Goal: Check status: Check status

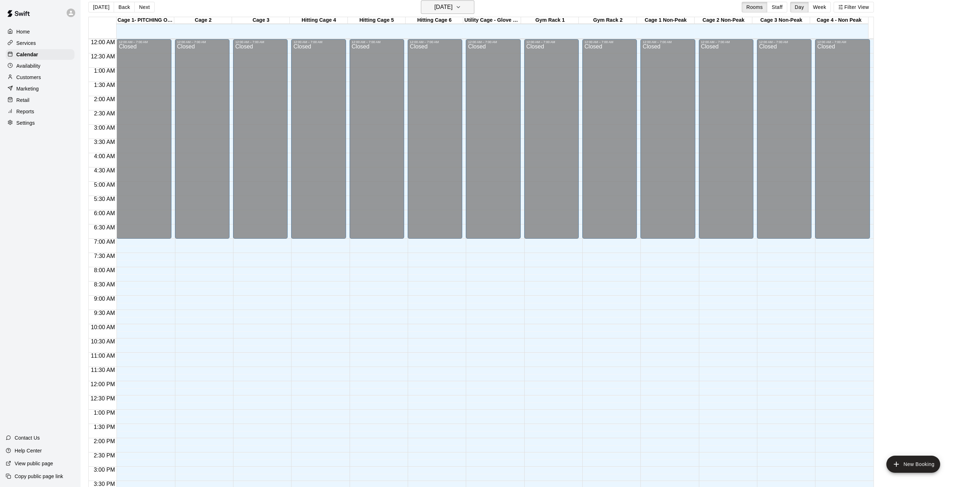
scroll to position [236, 0]
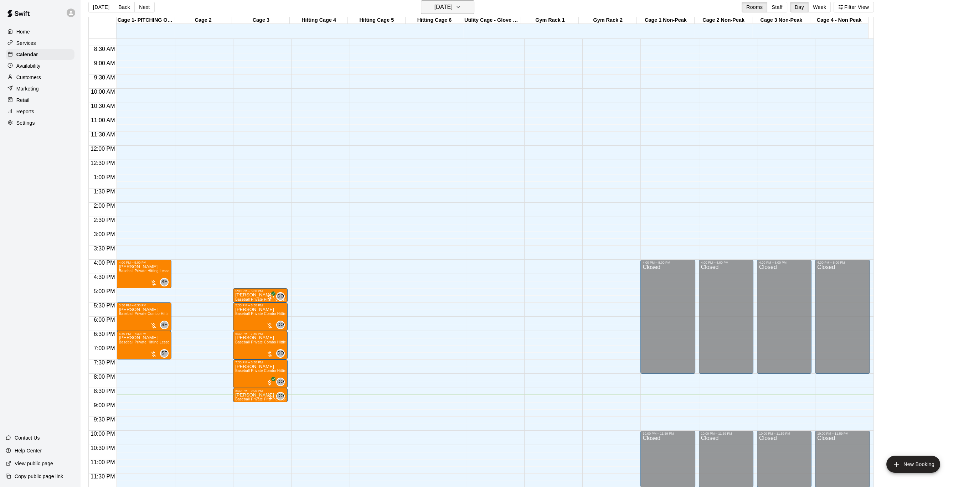
click at [446, 12] on button "[DATE]" at bounding box center [447, 7] width 53 height 14
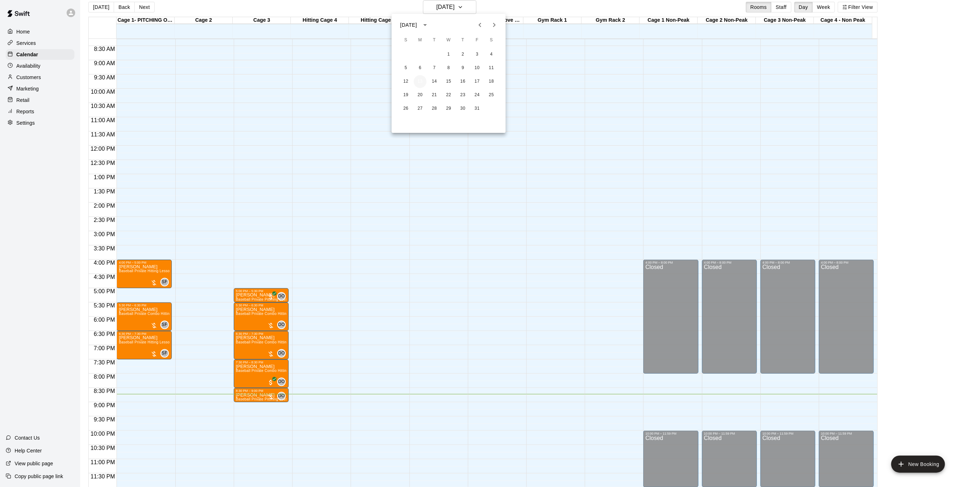
click at [423, 83] on button "13" at bounding box center [420, 81] width 13 height 13
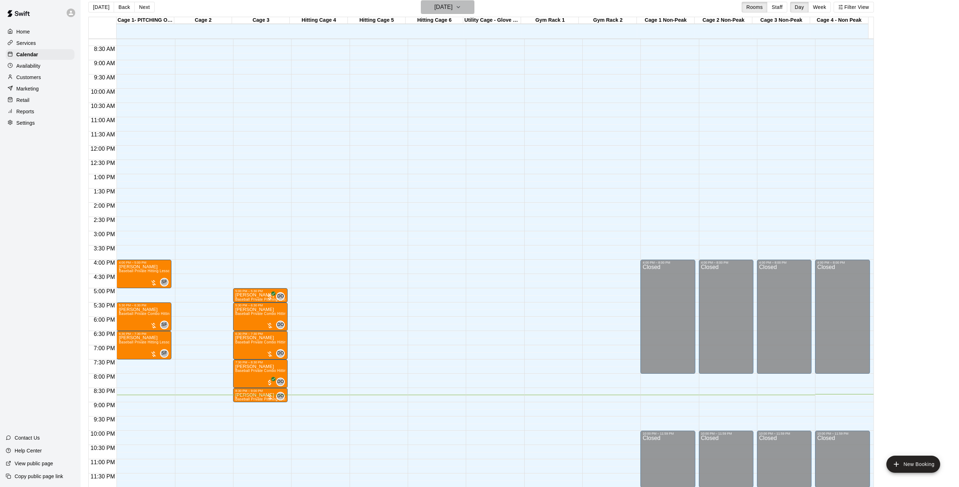
click at [461, 4] on icon "button" at bounding box center [459, 7] width 6 height 9
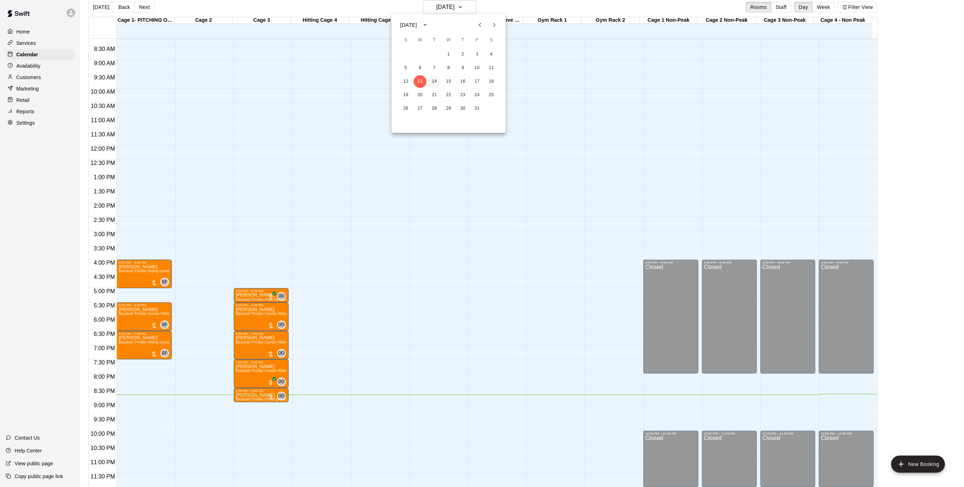
click at [431, 83] on button "14" at bounding box center [434, 81] width 13 height 13
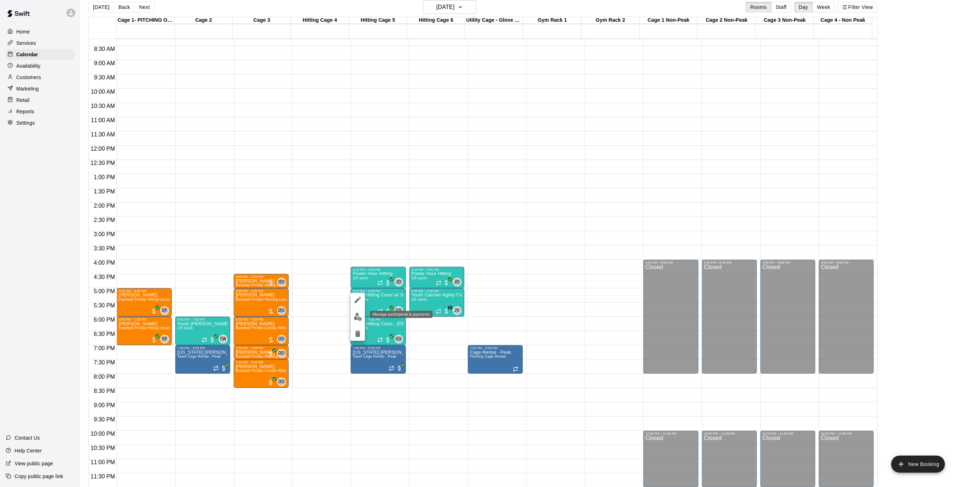
click at [361, 317] on img "edit" at bounding box center [358, 317] width 8 height 8
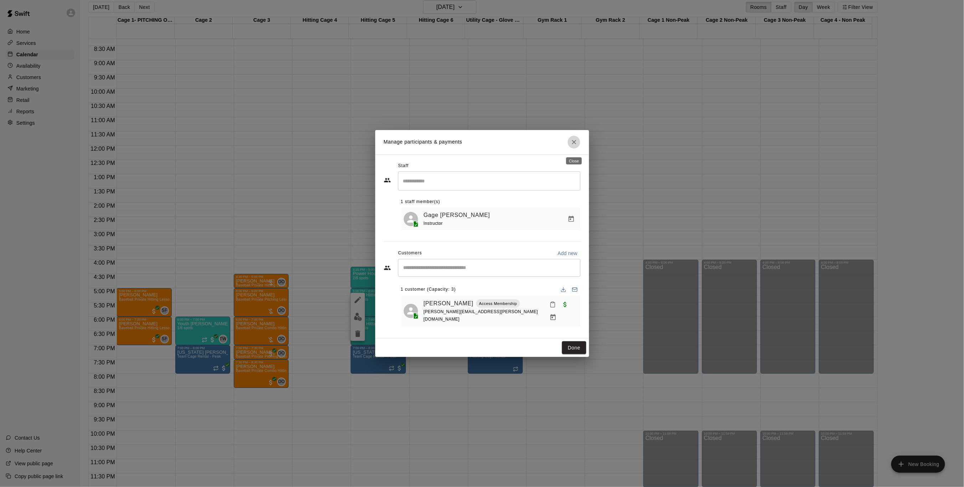
click at [575, 146] on icon "Close" at bounding box center [574, 142] width 7 height 7
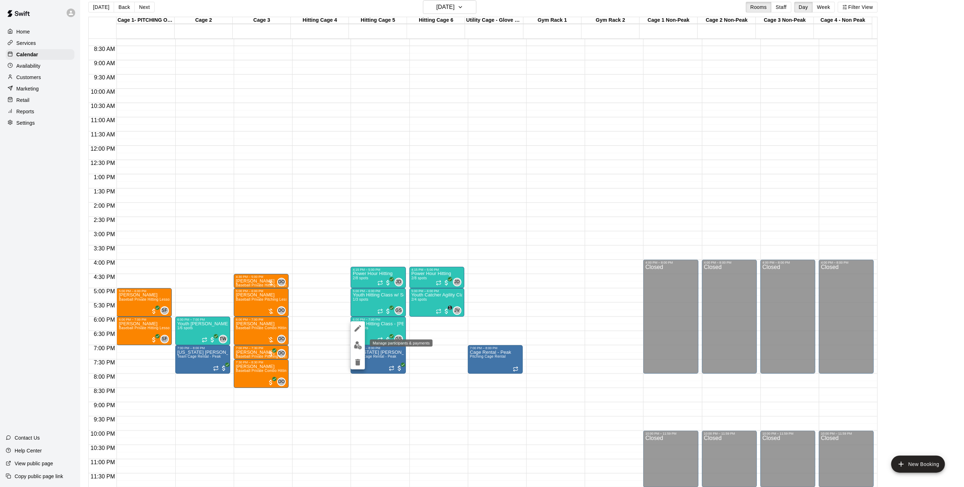
click at [355, 345] on img "edit" at bounding box center [358, 346] width 8 height 8
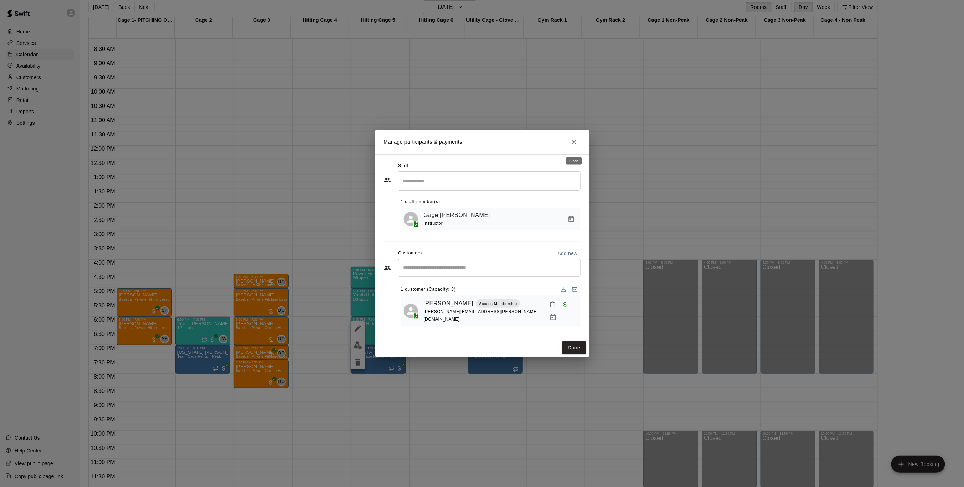
click at [570, 146] on button "Close" at bounding box center [574, 142] width 13 height 13
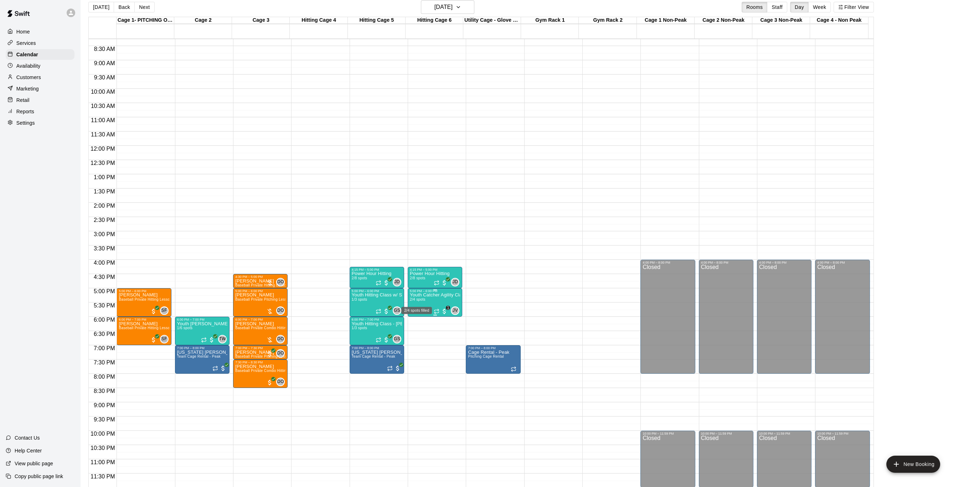
click at [422, 298] on span "2/4 spots" at bounding box center [418, 300] width 16 height 4
click at [419, 322] on img "edit" at bounding box center [417, 322] width 8 height 8
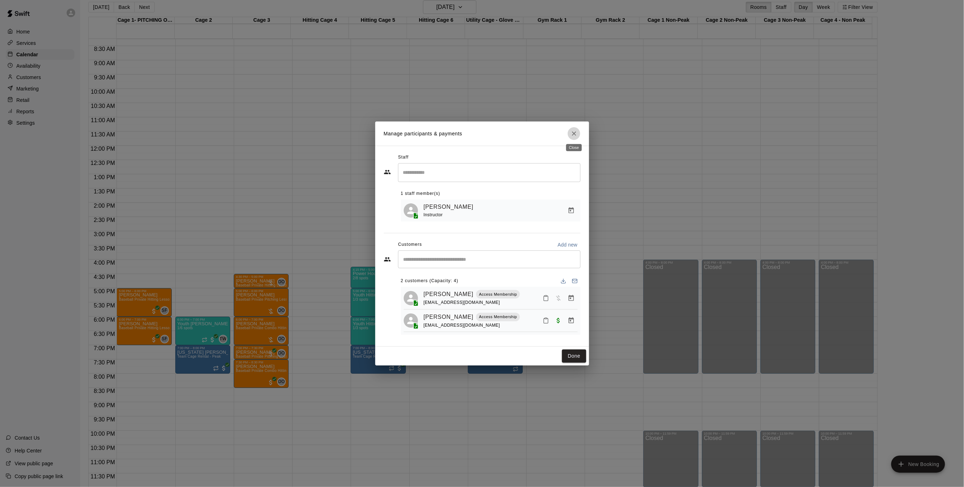
click at [576, 134] on icon "Close" at bounding box center [574, 133] width 7 height 7
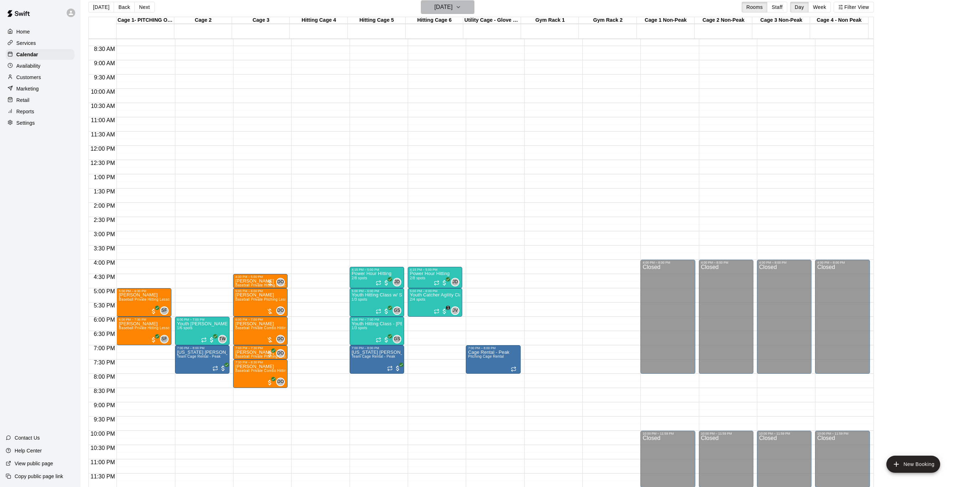
click at [461, 5] on icon "button" at bounding box center [459, 7] width 6 height 9
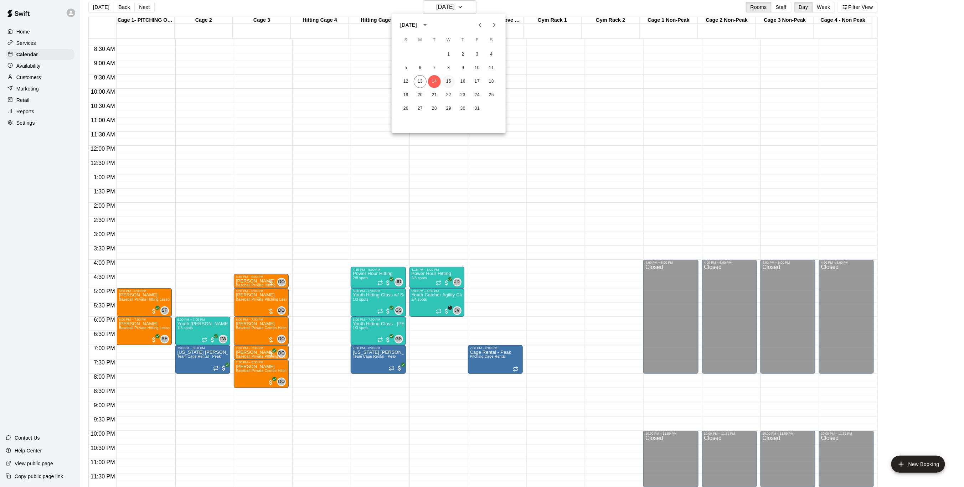
click at [446, 79] on button "15" at bounding box center [448, 81] width 13 height 13
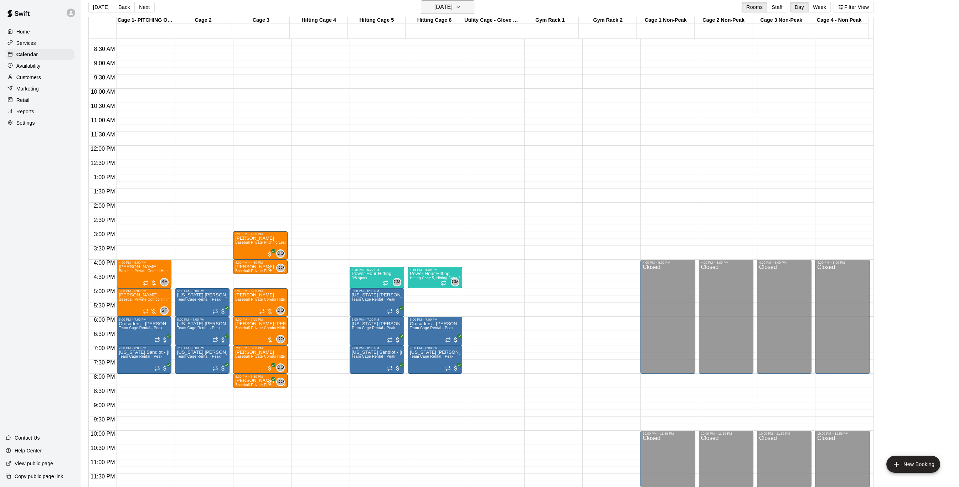
click at [461, 8] on icon "button" at bounding box center [459, 7] width 6 height 9
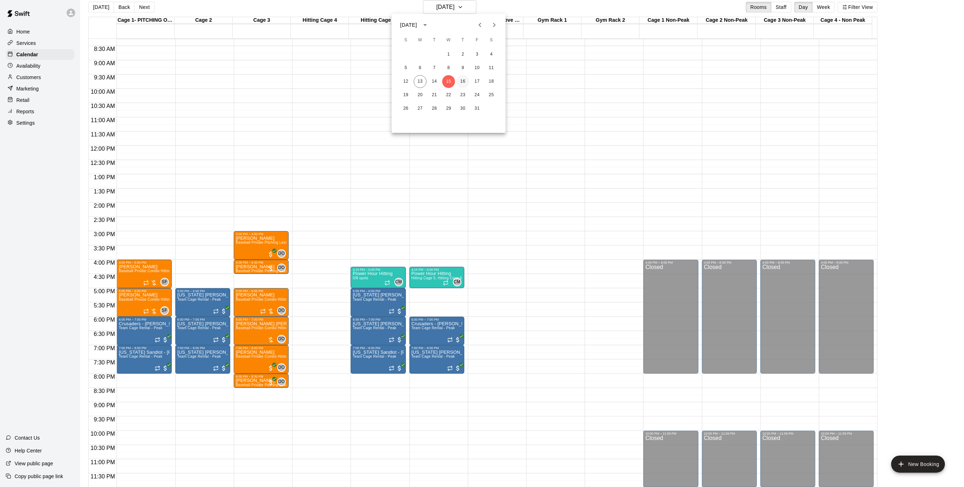
click at [459, 83] on button "16" at bounding box center [463, 81] width 13 height 13
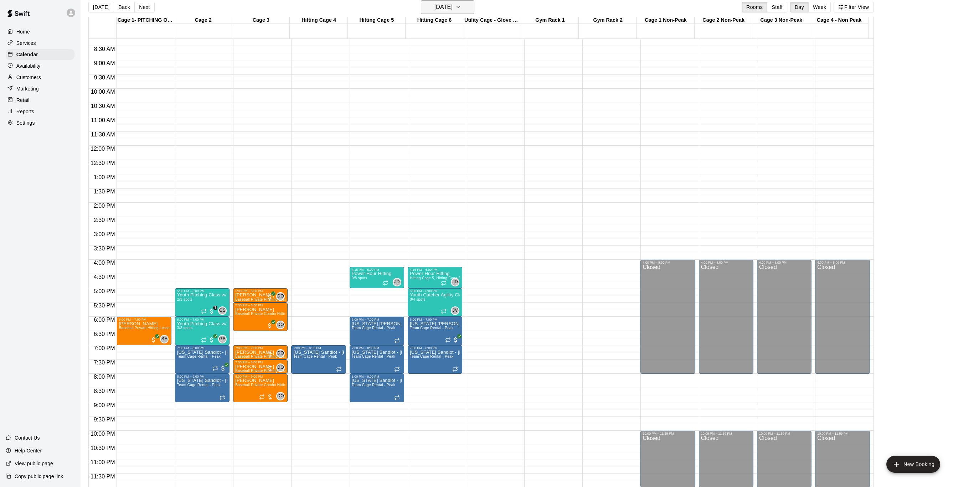
click at [461, 6] on icon "button" at bounding box center [459, 7] width 6 height 9
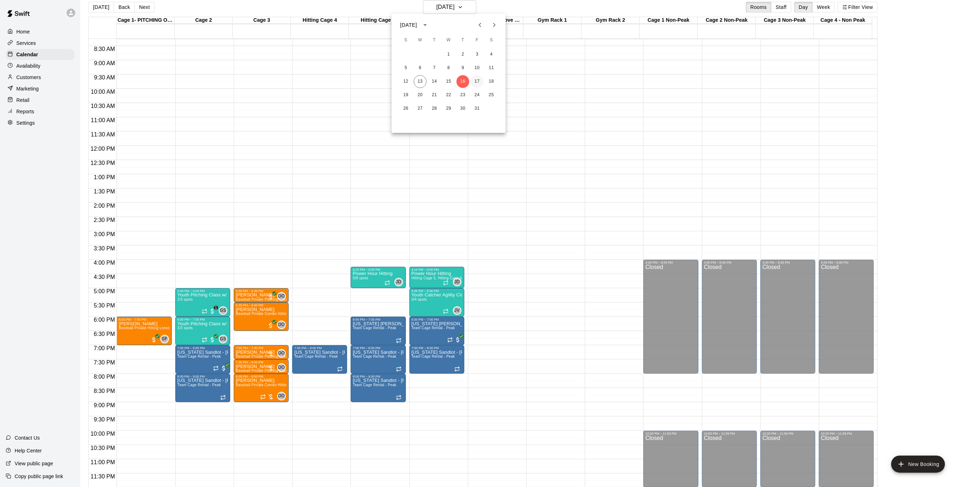
click at [476, 81] on button "17" at bounding box center [477, 81] width 13 height 13
